Goal: Task Accomplishment & Management: Manage account settings

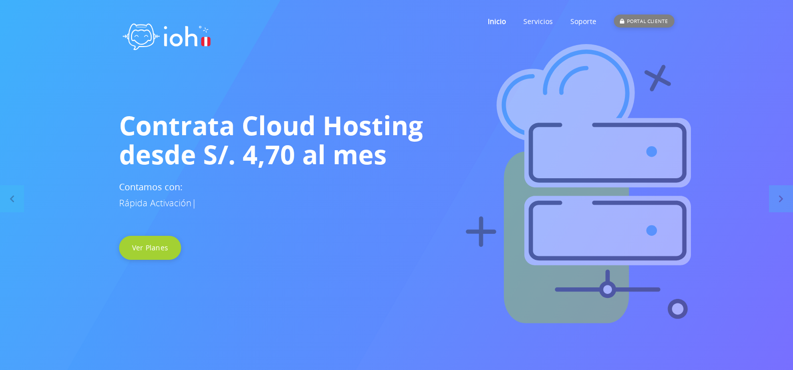
click at [649, 18] on div "PORTAL CLIENTE" at bounding box center [644, 21] width 60 height 13
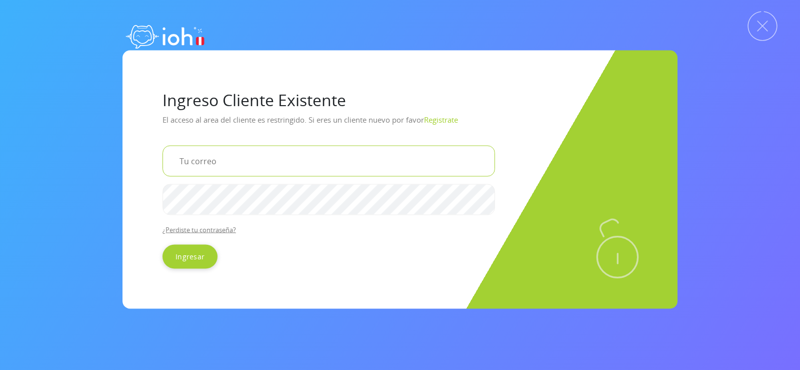
click at [216, 160] on input "email" at bounding box center [329, 160] width 333 height 31
type input "[EMAIL_ADDRESS][DOMAIN_NAME]"
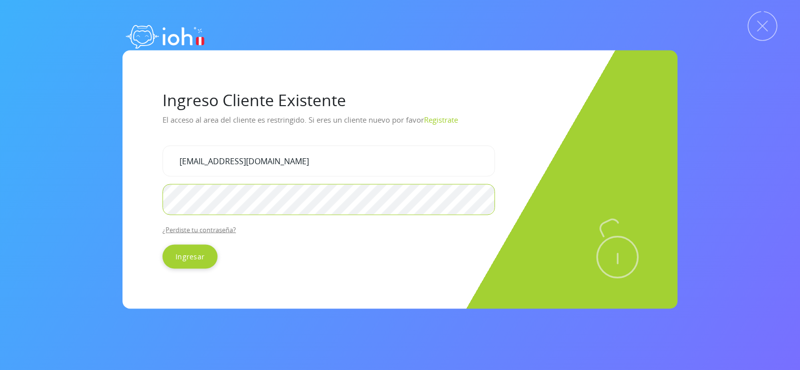
click at [163, 244] on input "Ingresar" at bounding box center [190, 256] width 55 height 24
